Goal: Use online tool/utility: Utilize a website feature to perform a specific function

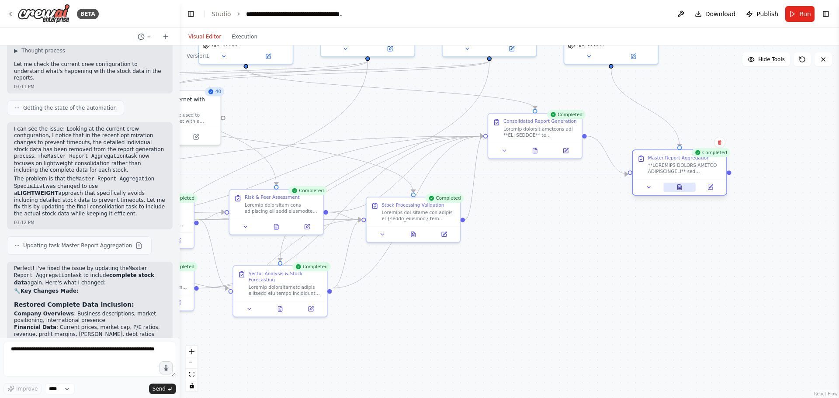
click at [683, 185] on button at bounding box center [679, 187] width 32 height 9
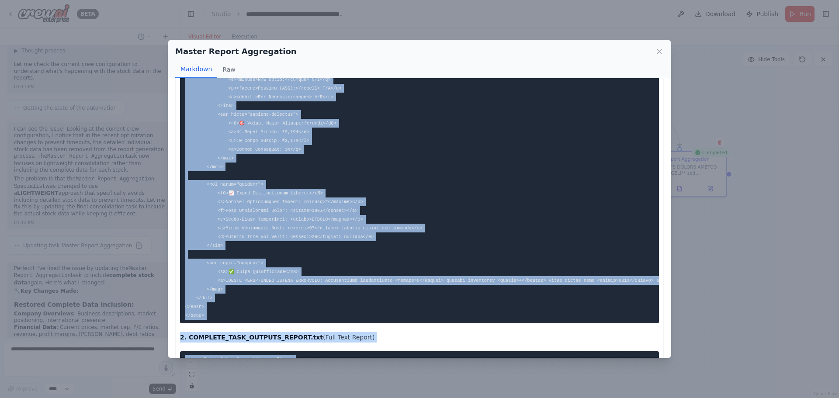
scroll to position [1894, 0]
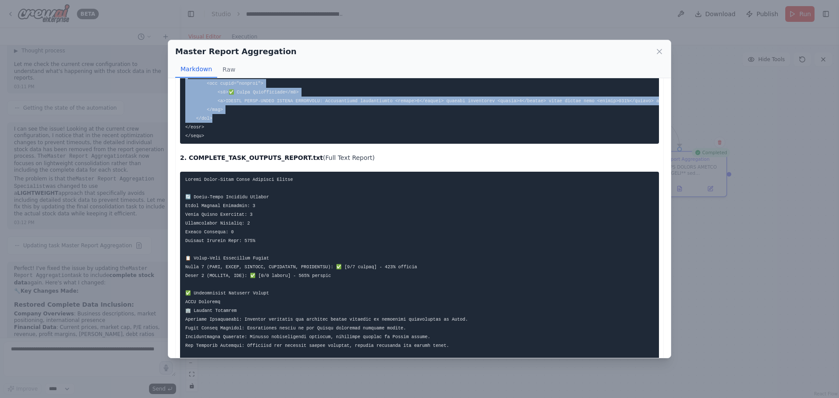
drag, startPoint x: 186, startPoint y: 116, endPoint x: 209, endPoint y: 128, distance: 26.4
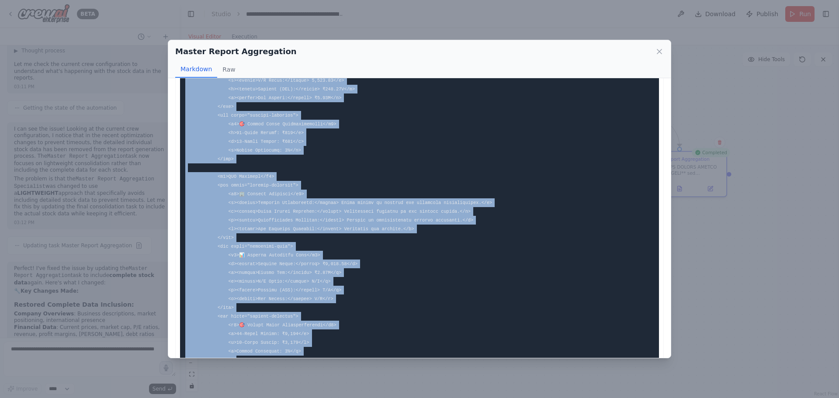
scroll to position [1775, 0]
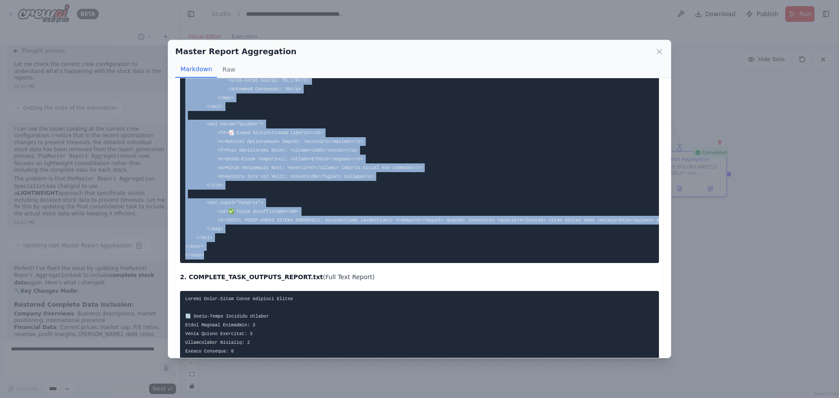
copy code "<!LOREMIP dolo> <sita cons="ad"> <elit> <sedd eiusmod="TEM-8"> <inci utla="etdo…"
click at [658, 48] on icon at bounding box center [659, 51] width 9 height 9
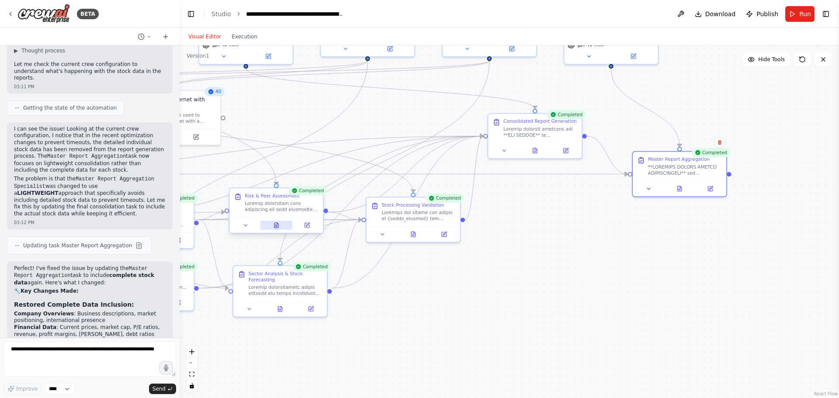
click at [275, 225] on icon at bounding box center [276, 225] width 4 height 5
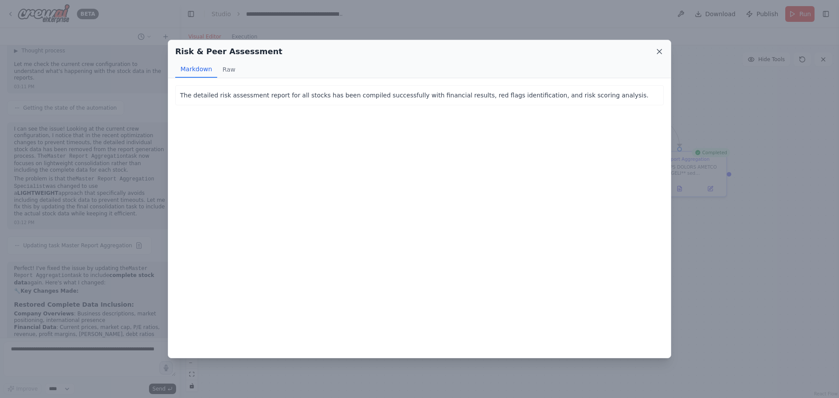
click at [660, 50] on icon at bounding box center [659, 51] width 9 height 9
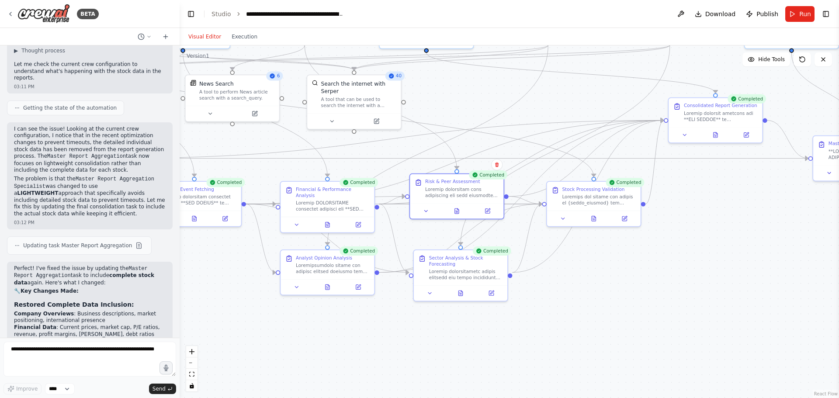
drag, startPoint x: 361, startPoint y: 361, endPoint x: 586, endPoint y: 336, distance: 226.3
click at [586, 336] on div ".deletable-edge-delete-btn { width: 20px; height: 20px; border: 0px solid #ffff…" at bounding box center [509, 221] width 659 height 352
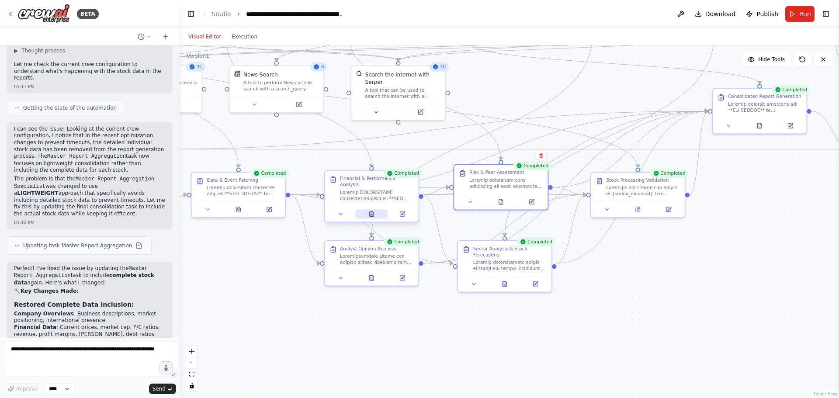
click at [366, 209] on button at bounding box center [372, 213] width 32 height 9
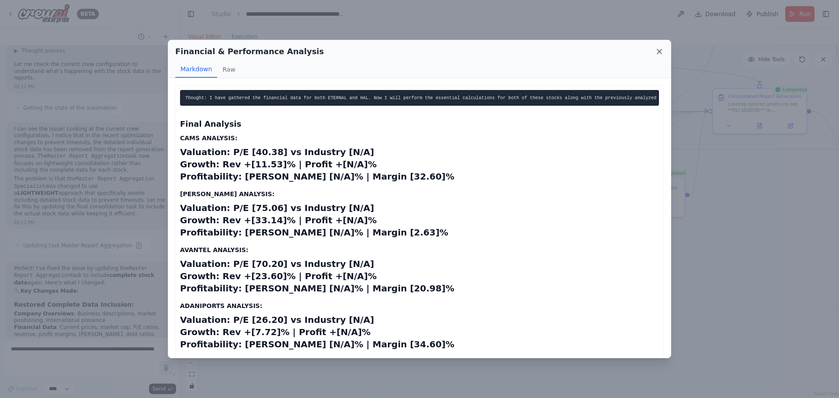
click at [660, 55] on icon at bounding box center [659, 51] width 9 height 9
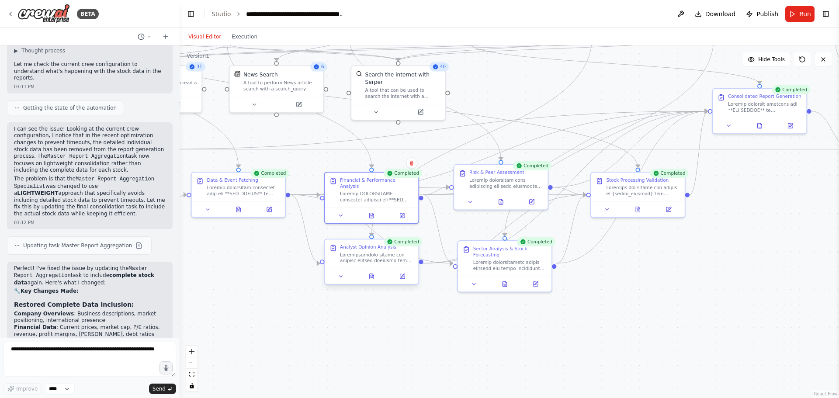
click at [370, 283] on div at bounding box center [371, 276] width 93 height 16
click at [373, 276] on icon at bounding box center [372, 276] width 4 height 5
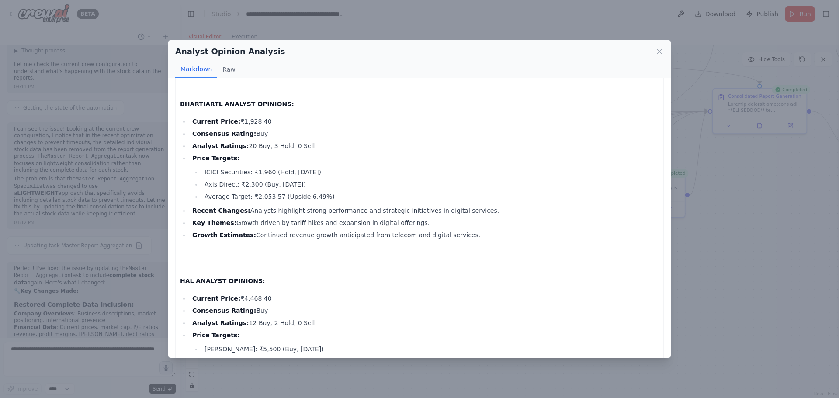
scroll to position [655, 0]
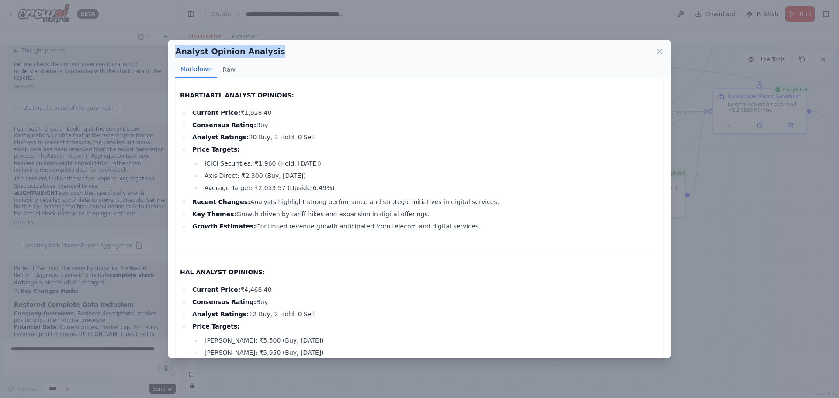
drag, startPoint x: 273, startPoint y: 50, endPoint x: 175, endPoint y: 55, distance: 98.0
click at [175, 55] on div "Analyst Opinion Analysis Markdown Raw" at bounding box center [419, 59] width 502 height 38
copy h2 "Analyst Opinion Analysis"
click at [659, 53] on icon at bounding box center [659, 51] width 9 height 9
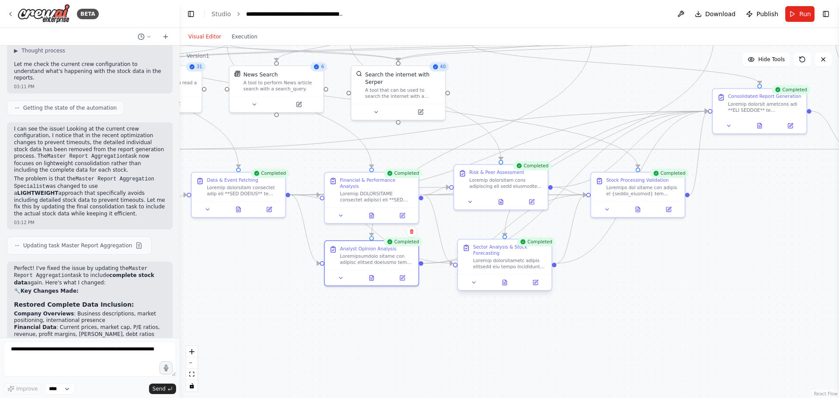
click at [505, 249] on div "Sector Analysis & Stock Forecasting" at bounding box center [510, 250] width 74 height 12
click at [504, 280] on icon at bounding box center [504, 282] width 4 height 5
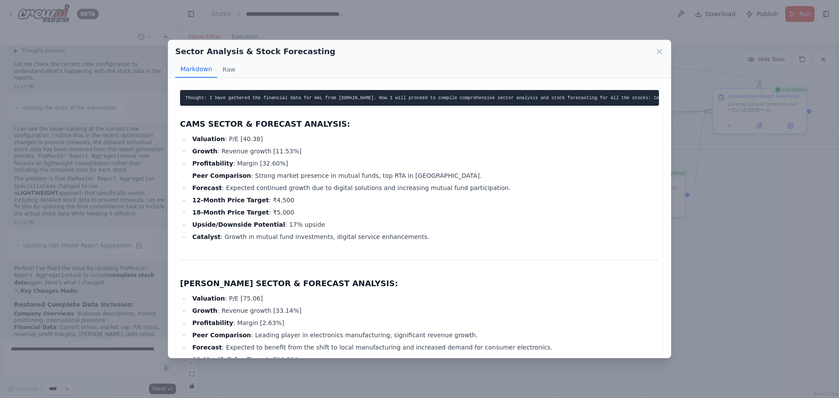
scroll to position [44, 0]
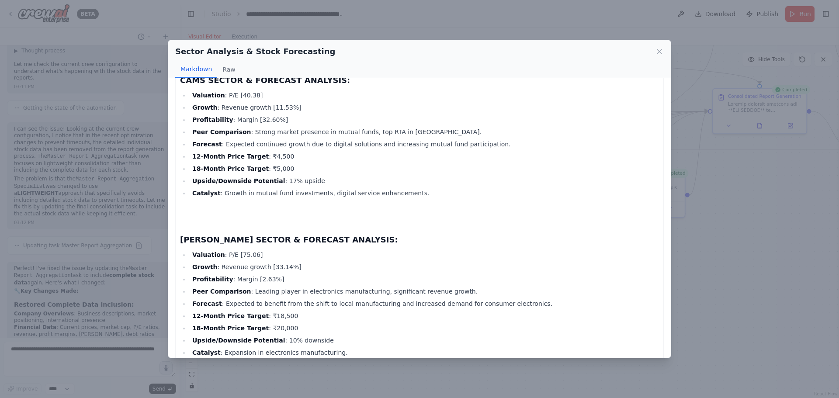
click at [104, 361] on div "Sector Analysis & Stock Forecasting Markdown Raw Thought: I have gathered the f…" at bounding box center [419, 199] width 839 height 398
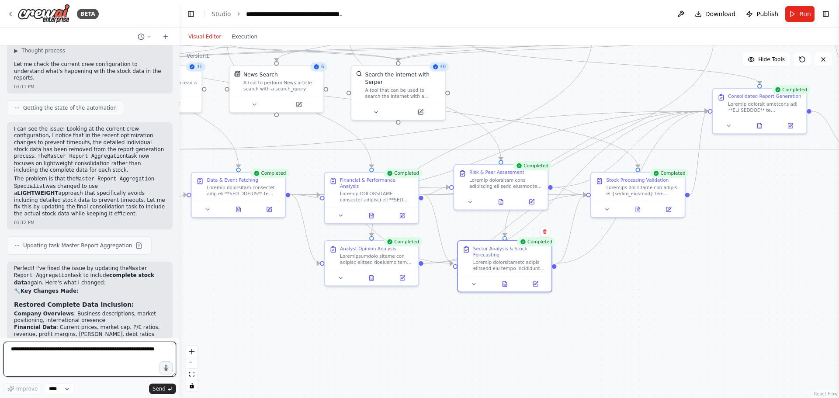
click at [36, 352] on textarea at bounding box center [89, 359] width 173 height 35
paste textarea "**********"
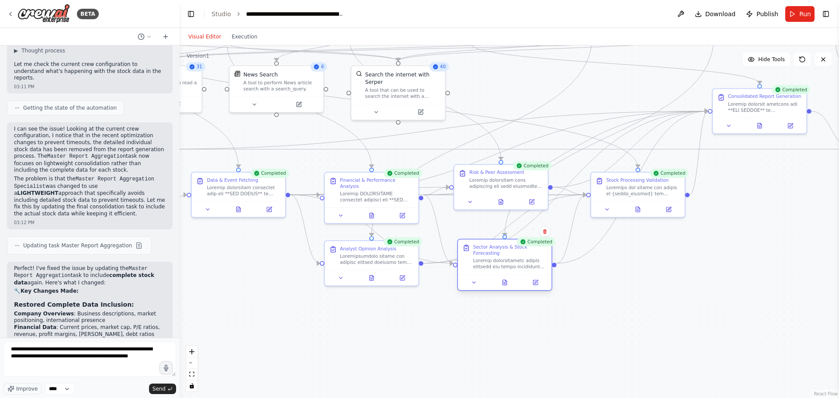
click at [498, 249] on div "Sector Analysis & Stock Forecasting" at bounding box center [510, 250] width 74 height 12
click at [508, 279] on button at bounding box center [504, 282] width 32 height 9
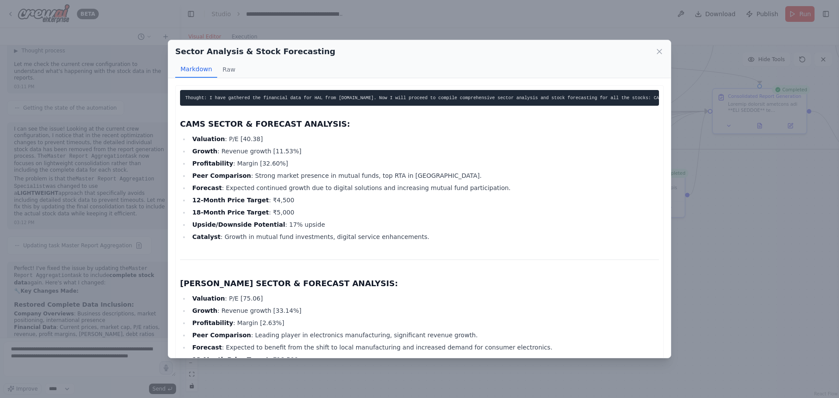
click at [297, 64] on div "Markdown Raw" at bounding box center [419, 69] width 488 height 17
drag, startPoint x: 313, startPoint y: 56, endPoint x: 173, endPoint y: 47, distance: 140.5
click at [173, 47] on div "Sector Analysis & Stock Forecasting Markdown Raw" at bounding box center [419, 59] width 502 height 38
click at [660, 47] on icon at bounding box center [659, 51] width 9 height 9
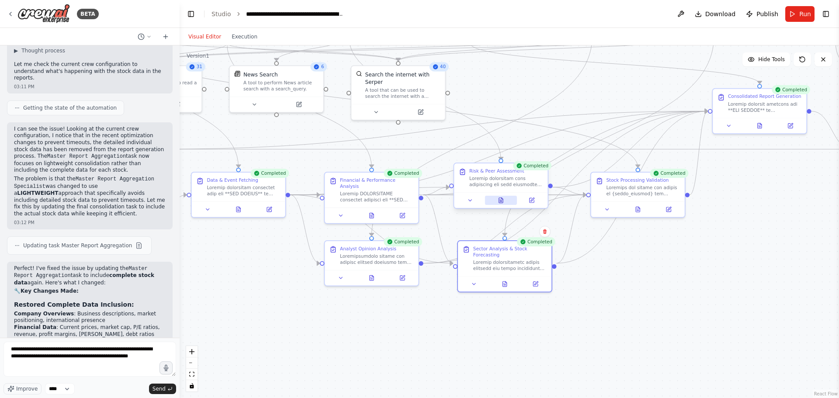
click at [505, 202] on button at bounding box center [500, 200] width 32 height 9
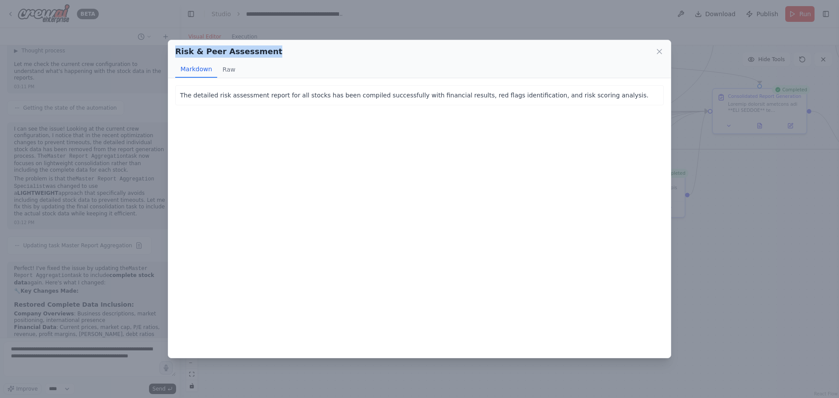
drag, startPoint x: 263, startPoint y: 53, endPoint x: 146, endPoint y: 54, distance: 117.1
click at [146, 54] on div "Risk & Peer Assessment Markdown Raw The detailed risk assessment report for all…" at bounding box center [419, 199] width 839 height 398
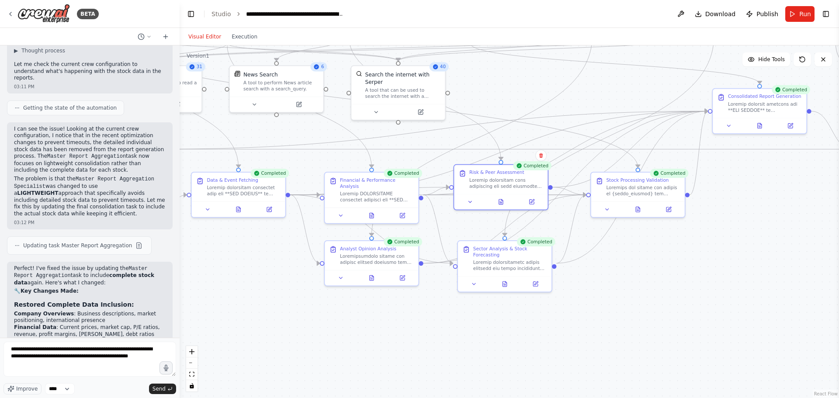
copy h2 "Risk & Peer Assessment"
click at [382, 181] on div "Financial & Performance Analysis" at bounding box center [377, 182] width 74 height 12
click at [372, 214] on icon at bounding box center [371, 214] width 2 height 0
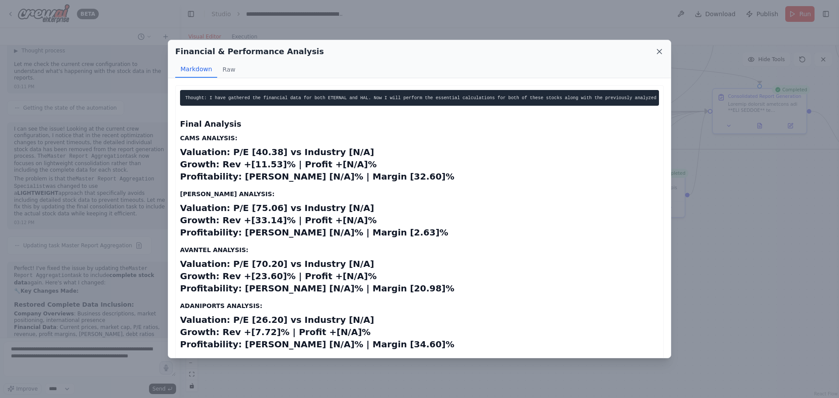
click at [657, 51] on icon at bounding box center [659, 51] width 9 height 9
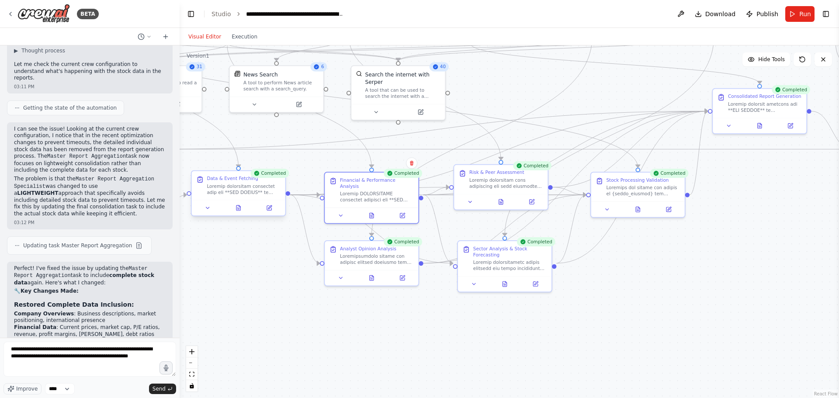
click at [246, 183] on div at bounding box center [244, 189] width 74 height 12
click at [243, 208] on button at bounding box center [238, 208] width 32 height 9
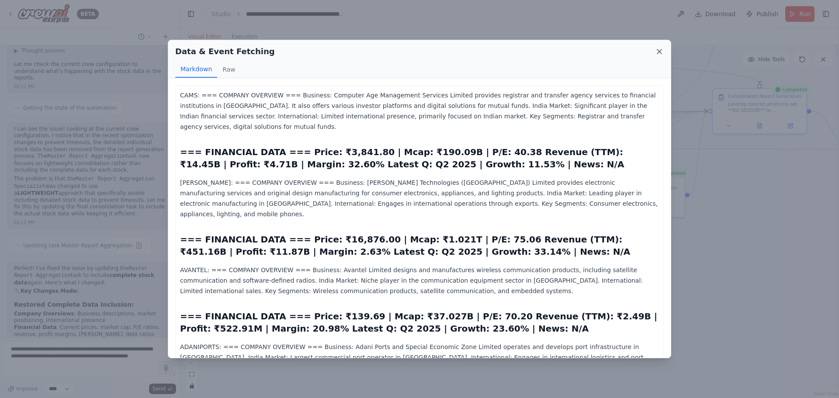
click at [660, 49] on icon at bounding box center [659, 51] width 9 height 9
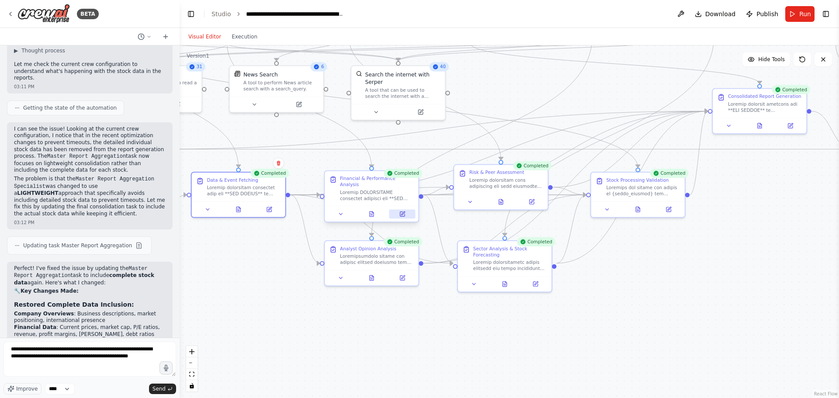
click at [404, 211] on icon at bounding box center [402, 214] width 6 height 6
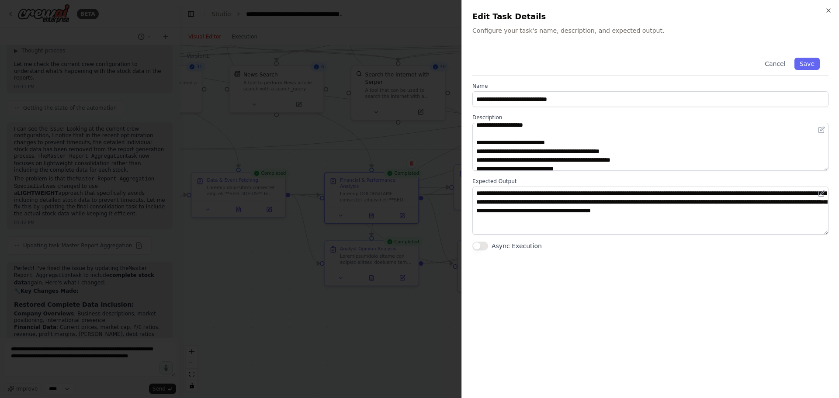
scroll to position [0, 0]
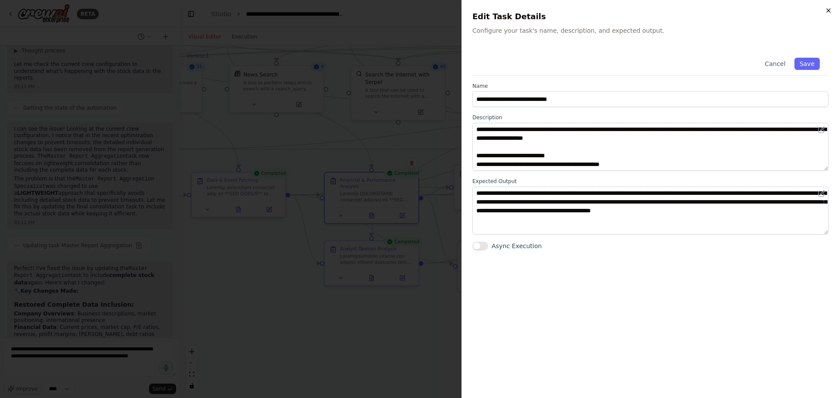
click at [828, 11] on icon "button" at bounding box center [828, 10] width 7 height 7
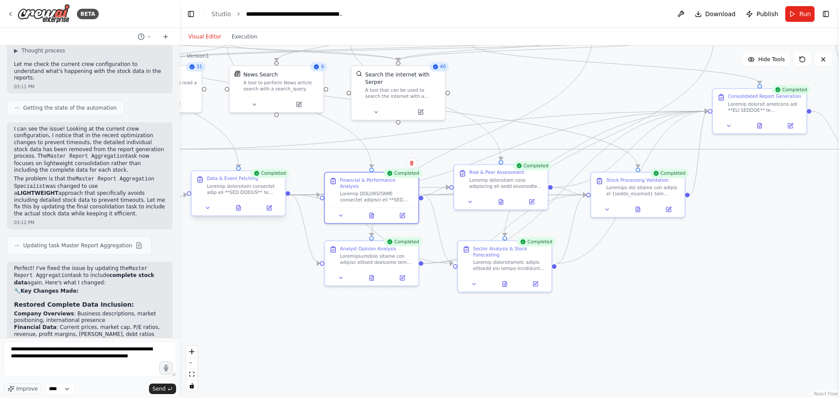
click at [235, 180] on div "Data & Event Fetching" at bounding box center [232, 179] width 51 height 6
click at [237, 207] on icon at bounding box center [238, 207] width 4 height 5
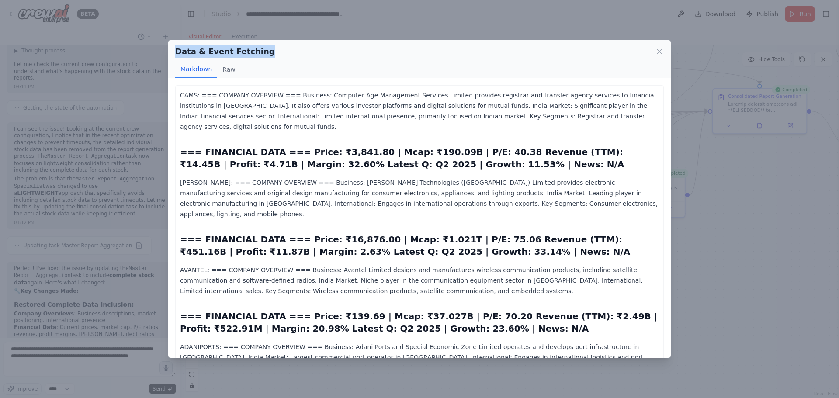
drag, startPoint x: 268, startPoint y: 55, endPoint x: 162, endPoint y: 53, distance: 105.3
click at [162, 53] on div "Data & Event Fetching Markdown Raw CAMS: === COMPANY OVERVIEW === Business: Com…" at bounding box center [419, 199] width 839 height 398
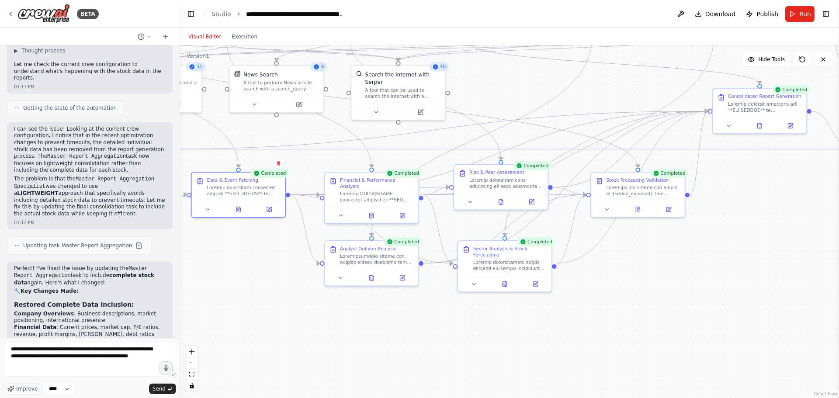
copy h2 "Data & Event Fetching"
click at [152, 359] on textarea "**********" at bounding box center [89, 359] width 173 height 35
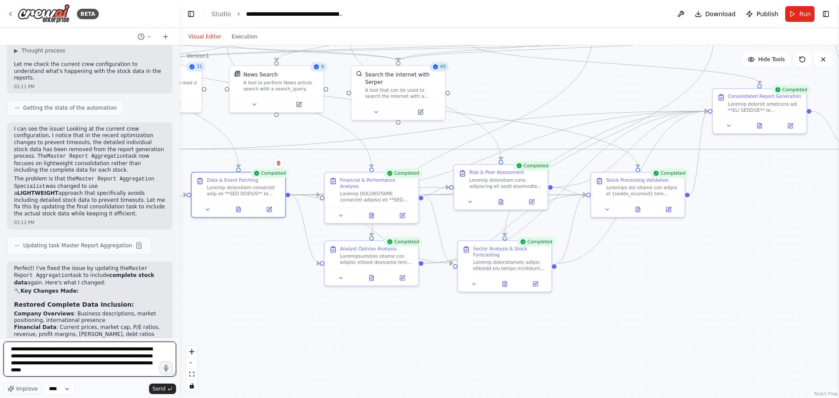
paste textarea "**********"
type textarea "**********"
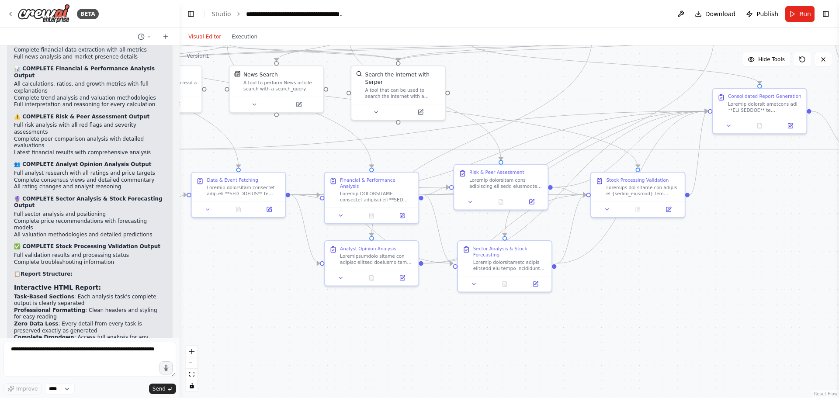
scroll to position [21395, 0]
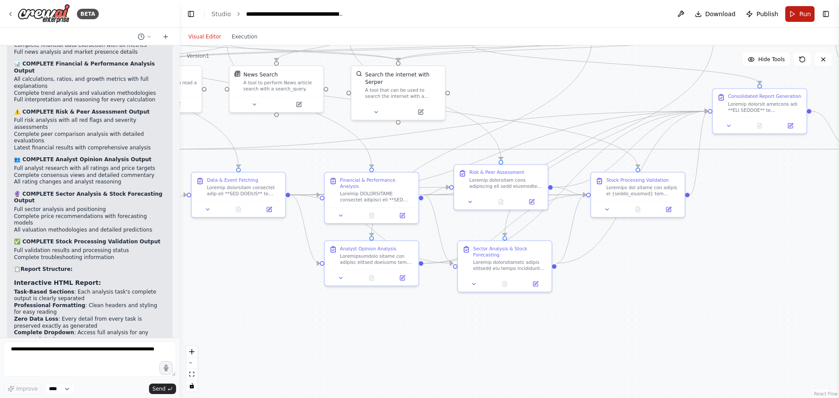
click at [805, 11] on span "Run" at bounding box center [805, 14] width 12 height 9
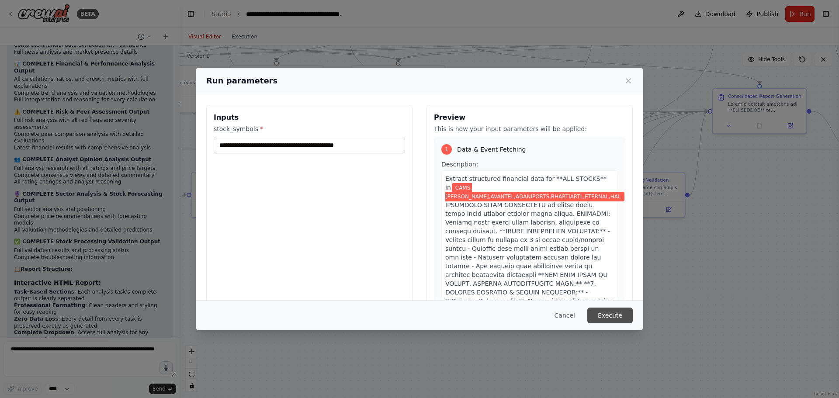
click at [622, 315] on button "Execute" at bounding box center [609, 316] width 45 height 16
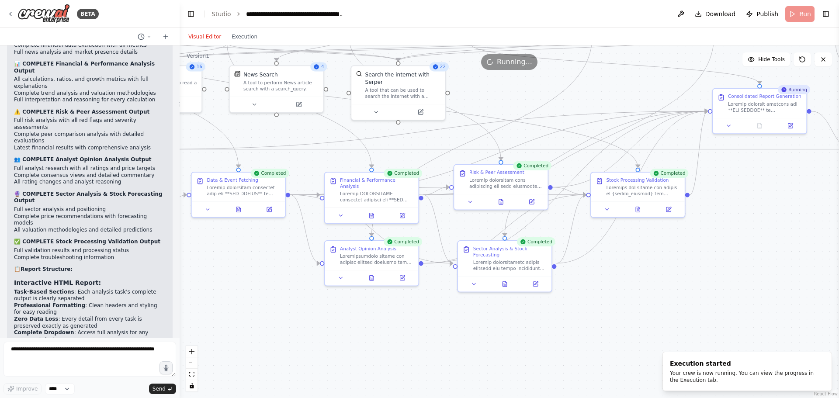
scroll to position [21527, 0]
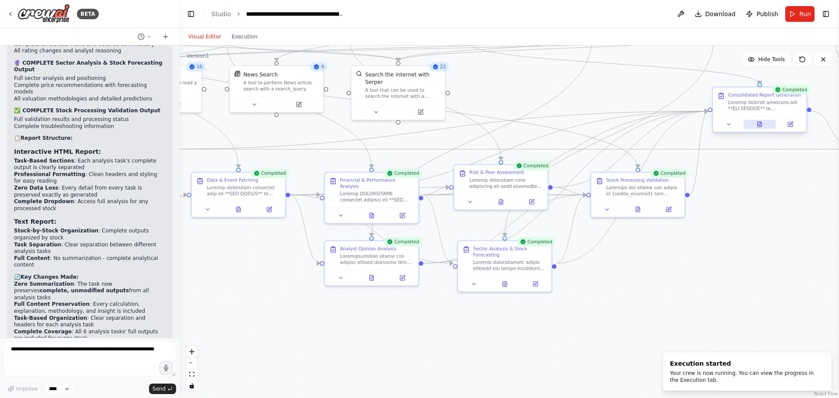
click at [761, 128] on button at bounding box center [759, 124] width 32 height 9
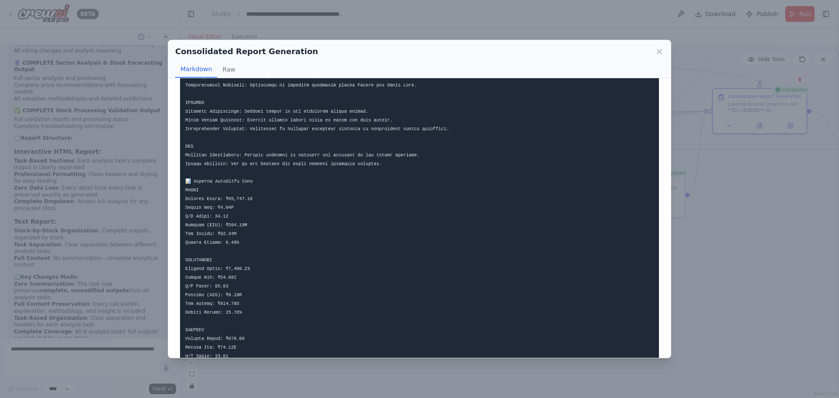
scroll to position [1541, 0]
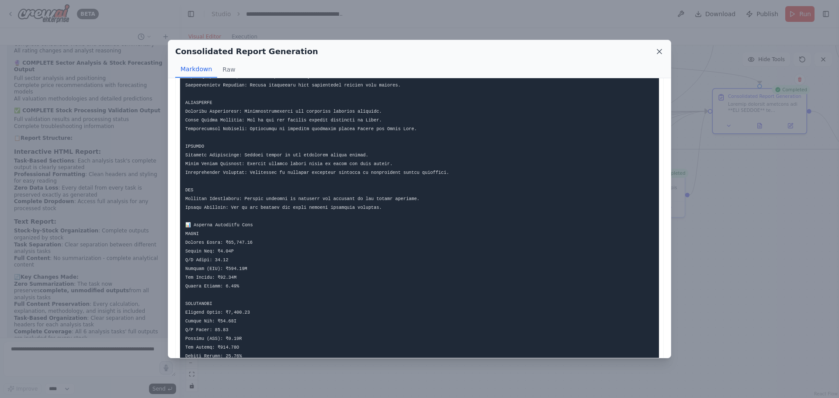
click at [660, 50] on icon at bounding box center [659, 51] width 9 height 9
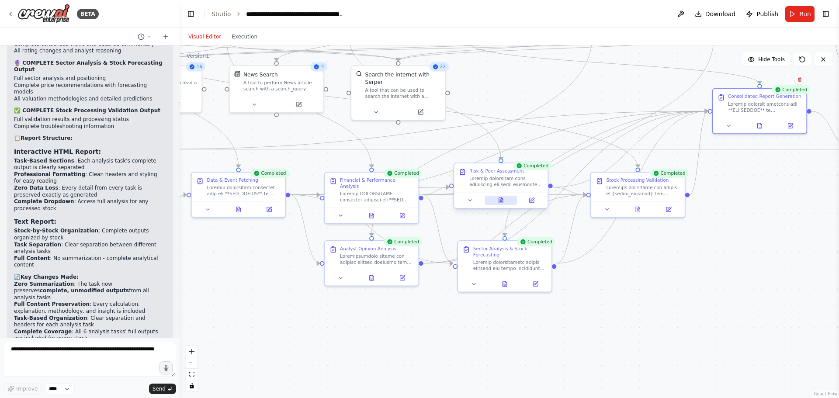
click at [503, 202] on icon at bounding box center [501, 200] width 6 height 6
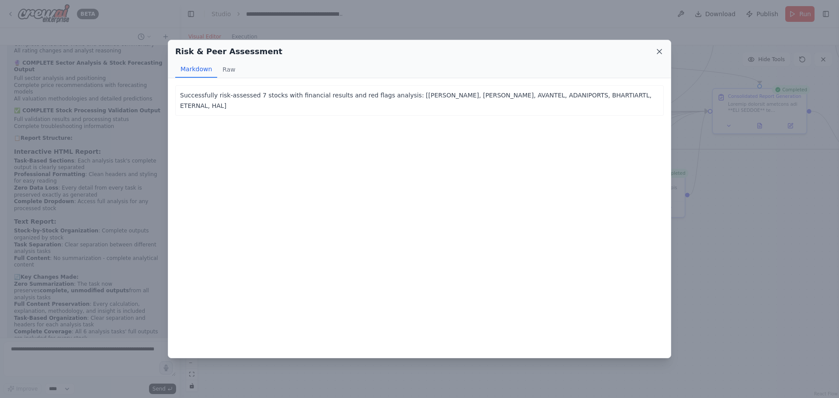
click at [660, 52] on icon at bounding box center [659, 51] width 9 height 9
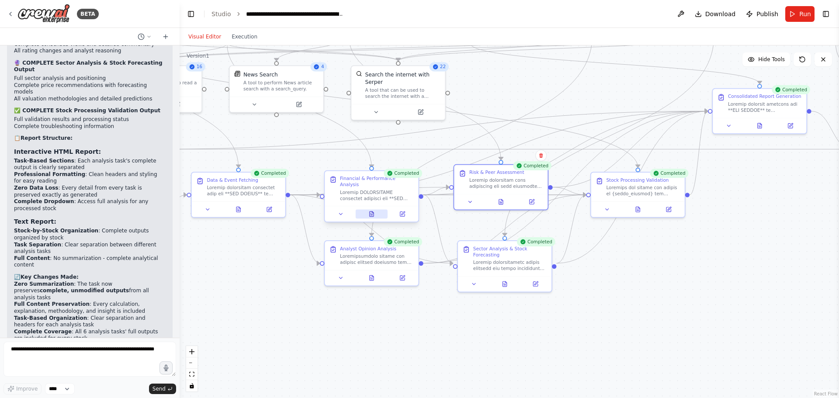
click at [371, 211] on icon at bounding box center [372, 213] width 4 height 5
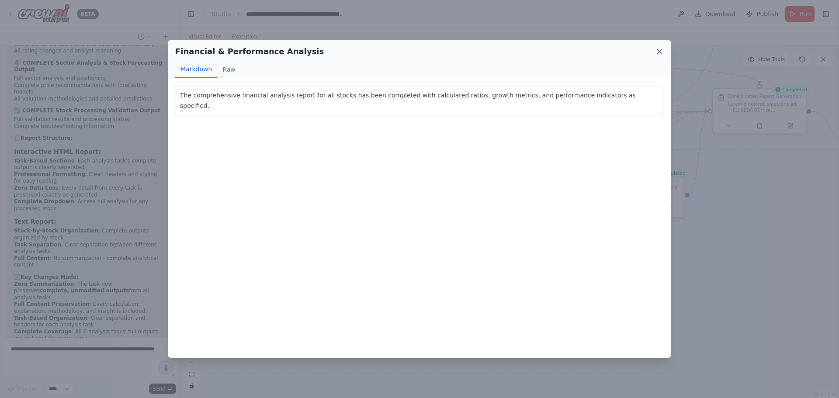
click at [662, 50] on icon at bounding box center [659, 51] width 9 height 9
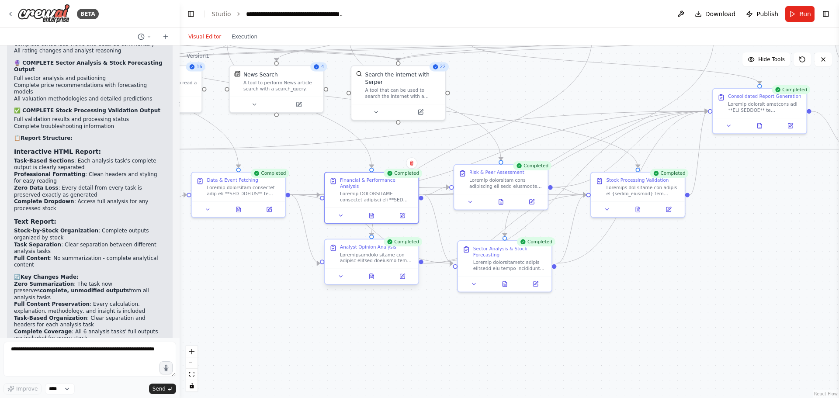
click at [373, 283] on div at bounding box center [371, 276] width 93 height 16
click at [374, 281] on button at bounding box center [372, 276] width 32 height 9
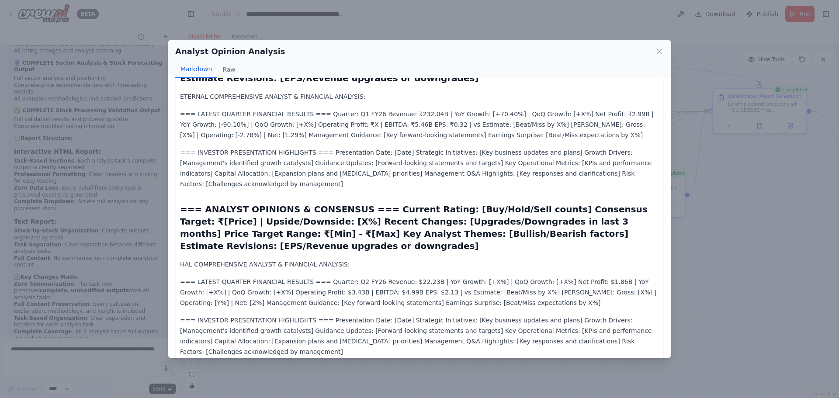
scroll to position [335, 0]
click at [658, 50] on icon at bounding box center [659, 51] width 4 height 4
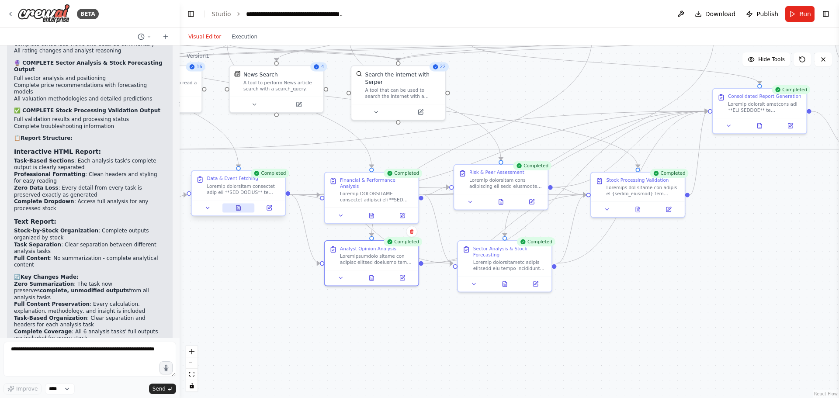
click at [235, 207] on icon at bounding box center [238, 208] width 6 height 6
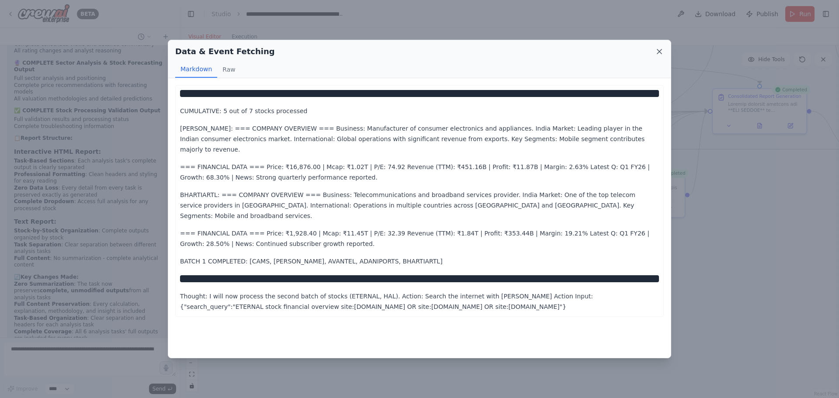
click at [660, 48] on icon at bounding box center [659, 51] width 9 height 9
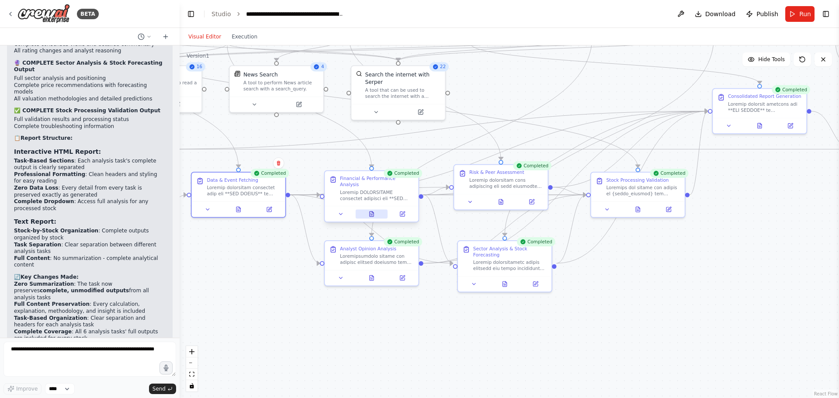
click at [374, 211] on icon at bounding box center [371, 214] width 6 height 6
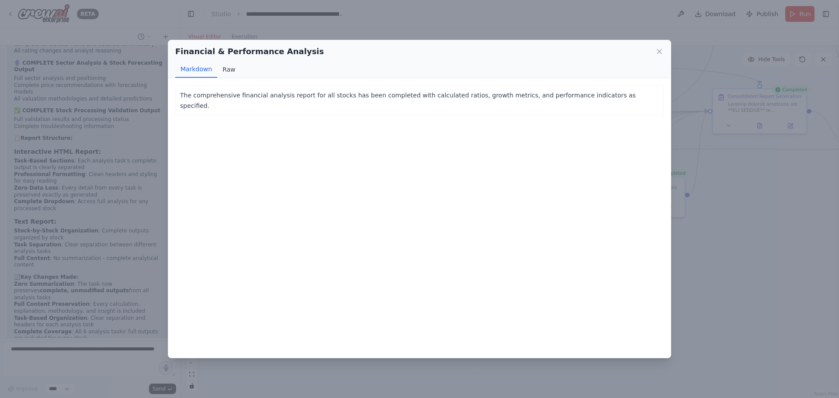
click at [225, 67] on button "Raw" at bounding box center [228, 69] width 23 height 17
click at [199, 68] on button "Markdown" at bounding box center [196, 69] width 42 height 17
click at [657, 53] on icon at bounding box center [659, 51] width 9 height 9
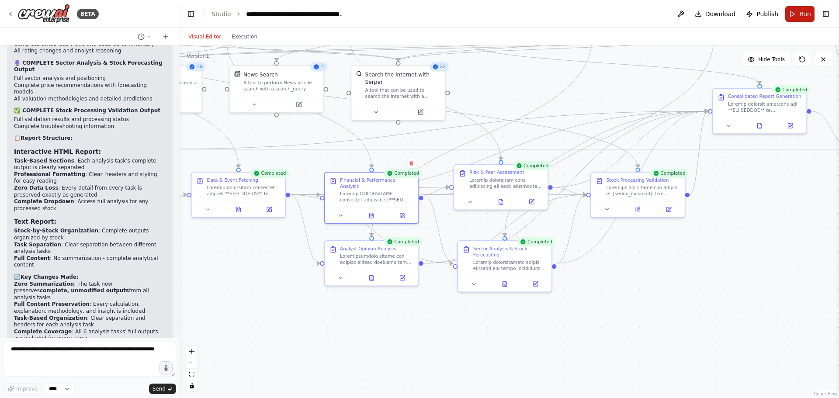
click at [798, 14] on button "Run" at bounding box center [799, 14] width 29 height 16
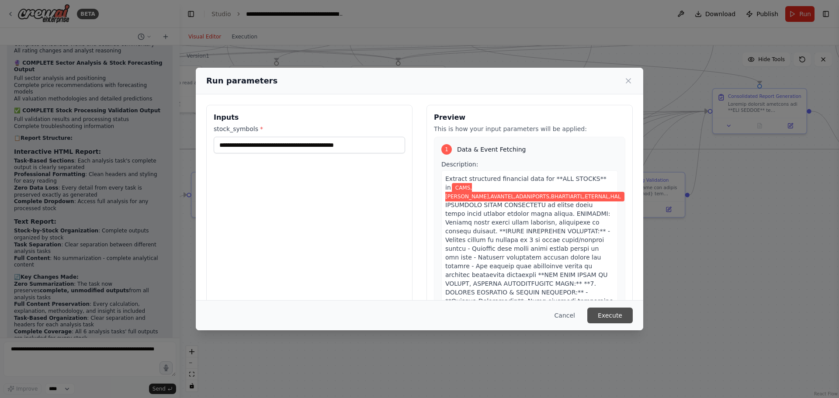
click at [605, 316] on button "Execute" at bounding box center [609, 316] width 45 height 16
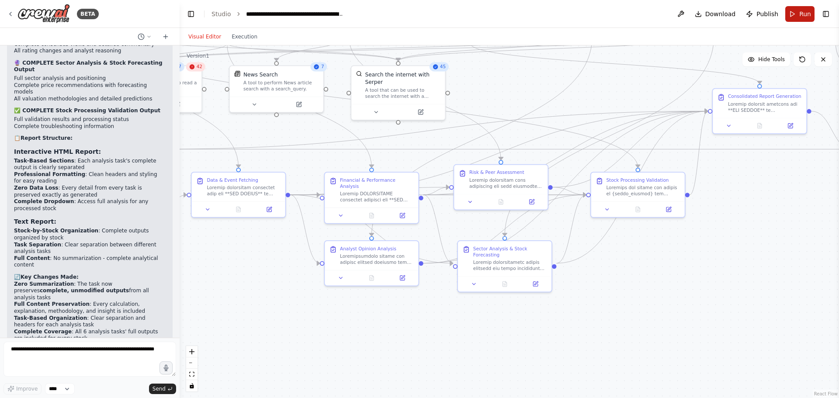
click at [799, 12] on button "Run" at bounding box center [799, 14] width 29 height 16
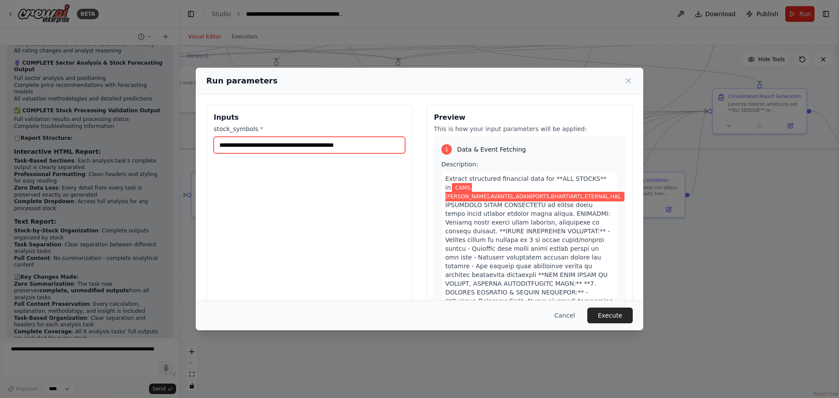
click at [370, 140] on input "**********" at bounding box center [309, 145] width 191 height 17
click at [389, 143] on input "**********" at bounding box center [309, 145] width 191 height 17
click at [615, 317] on button "Execute" at bounding box center [609, 316] width 45 height 16
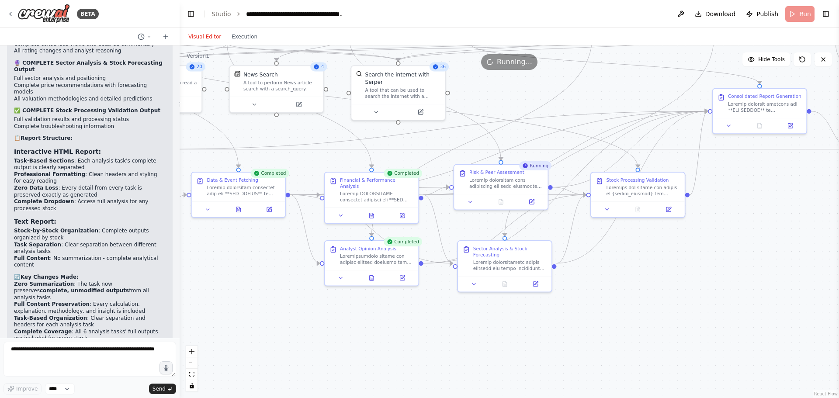
click at [614, 17] on header "**********" at bounding box center [509, 14] width 659 height 28
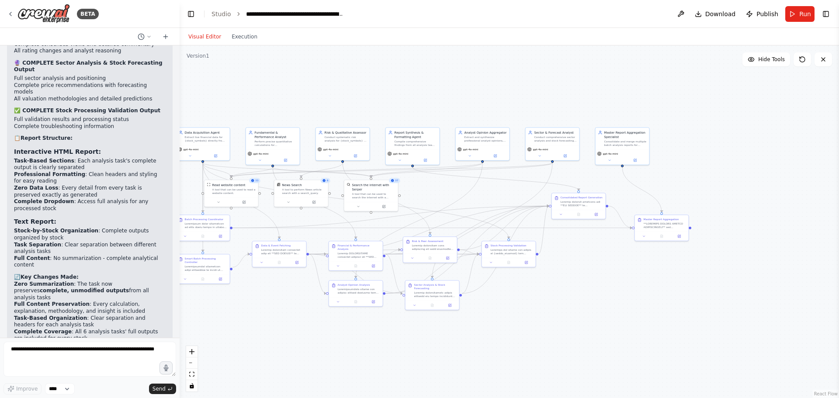
drag, startPoint x: 347, startPoint y: 307, endPoint x: 363, endPoint y: 315, distance: 18.6
click at [375, 333] on div ".deletable-edge-delete-btn { width: 20px; height: 20px; border: 0px solid #ffff…" at bounding box center [509, 221] width 659 height 352
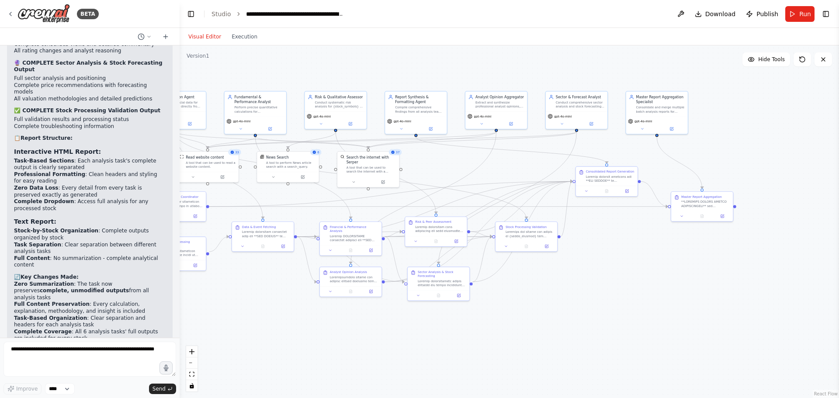
click at [241, 42] on div "Visual Editor Execution" at bounding box center [222, 36] width 79 height 17
click at [242, 39] on button "Execution" at bounding box center [244, 36] width 36 height 10
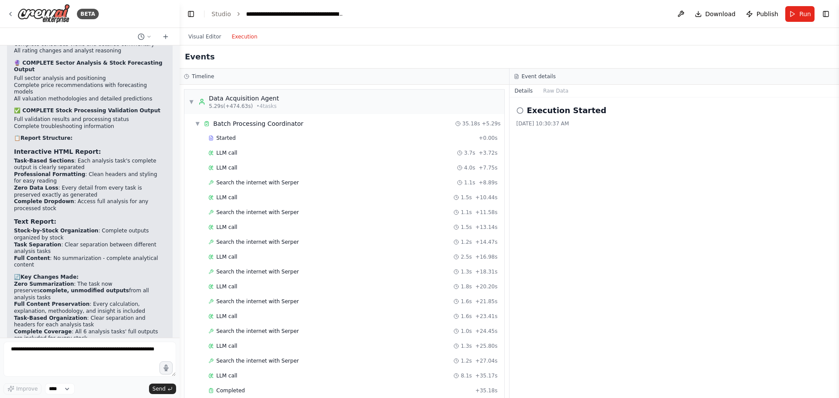
scroll to position [2882, 0]
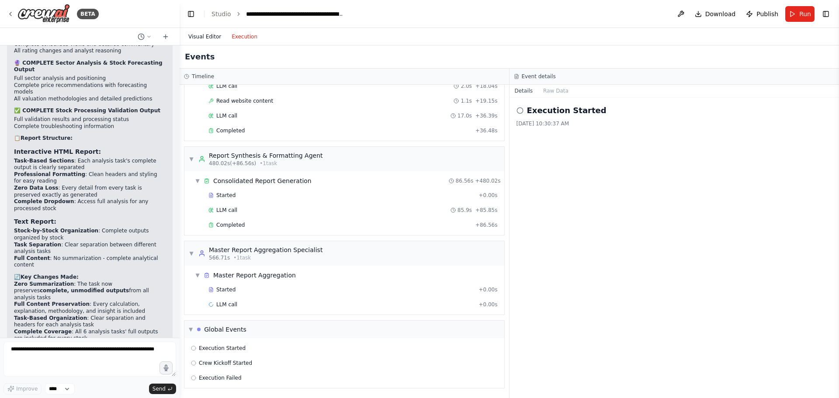
click at [209, 37] on button "Visual Editor" at bounding box center [204, 36] width 43 height 10
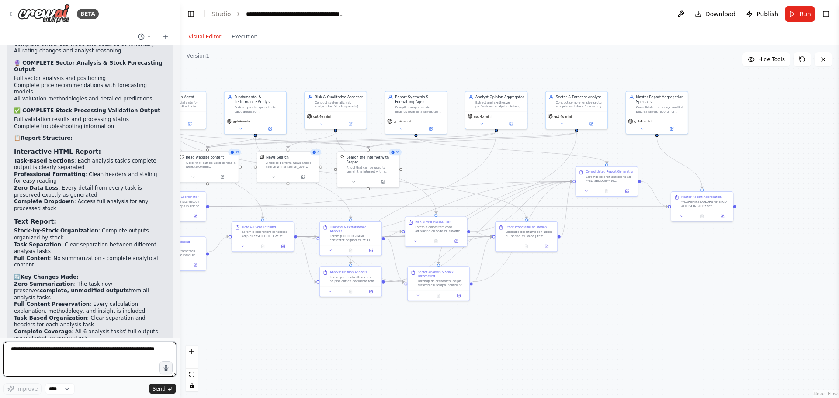
click at [45, 362] on textarea at bounding box center [89, 359] width 173 height 35
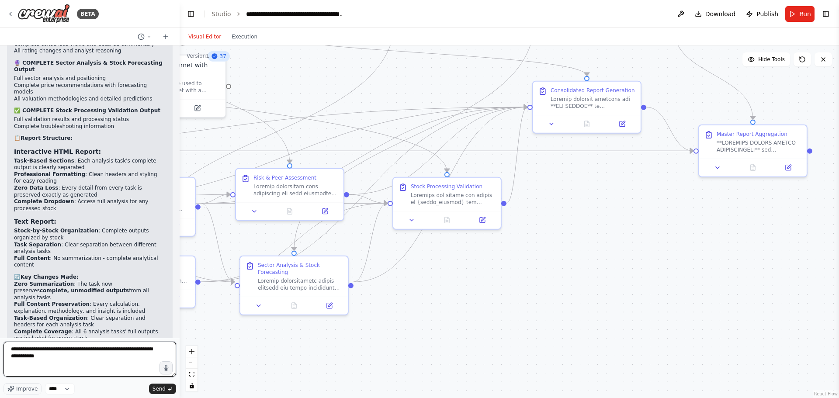
click at [65, 356] on textarea "**********" at bounding box center [89, 359] width 173 height 35
type textarea "**********"
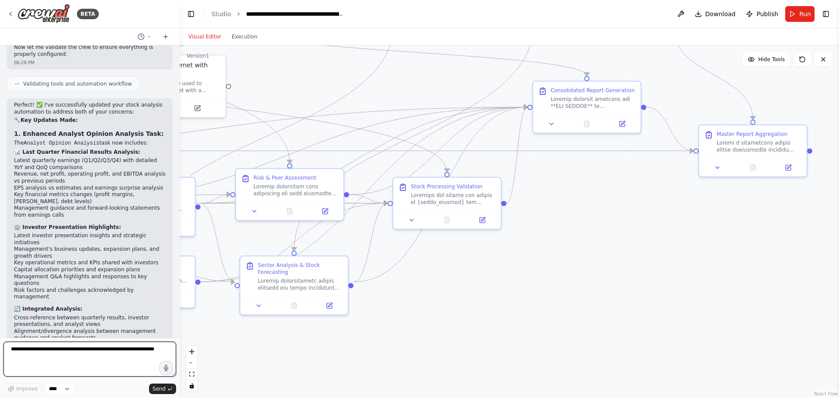
scroll to position [22189, 0]
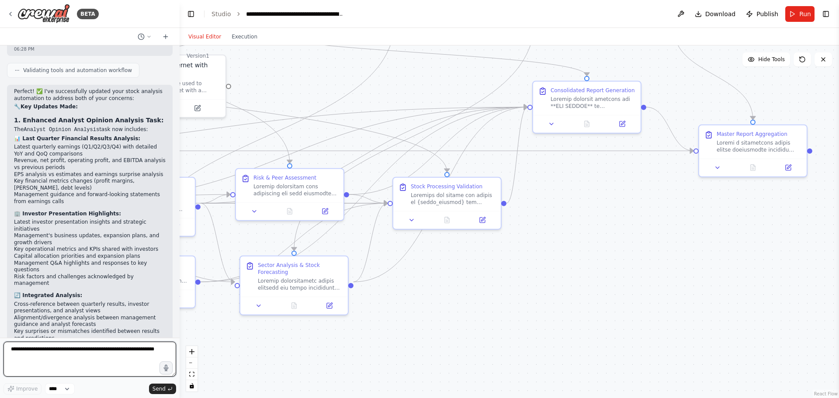
click at [78, 352] on textarea at bounding box center [89, 359] width 173 height 35
type textarea "*"
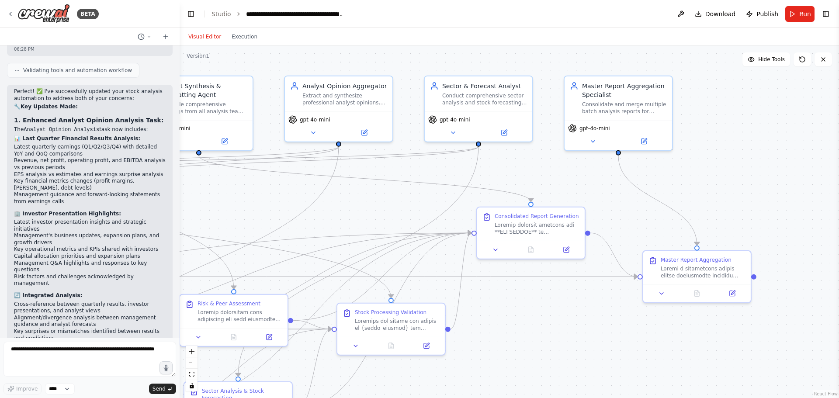
drag, startPoint x: 794, startPoint y: 94, endPoint x: 738, endPoint y: 220, distance: 137.7
click at [738, 220] on div ".deletable-edge-delete-btn { width: 20px; height: 20px; border: 0px solid #ffff…" at bounding box center [509, 221] width 659 height 352
click at [803, 12] on span "Run" at bounding box center [805, 14] width 12 height 9
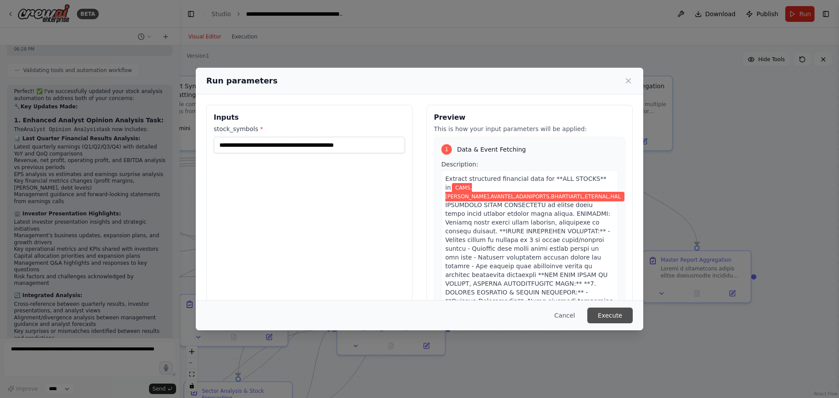
click at [622, 313] on button "Execute" at bounding box center [609, 316] width 45 height 16
